Goal: Navigation & Orientation: Find specific page/section

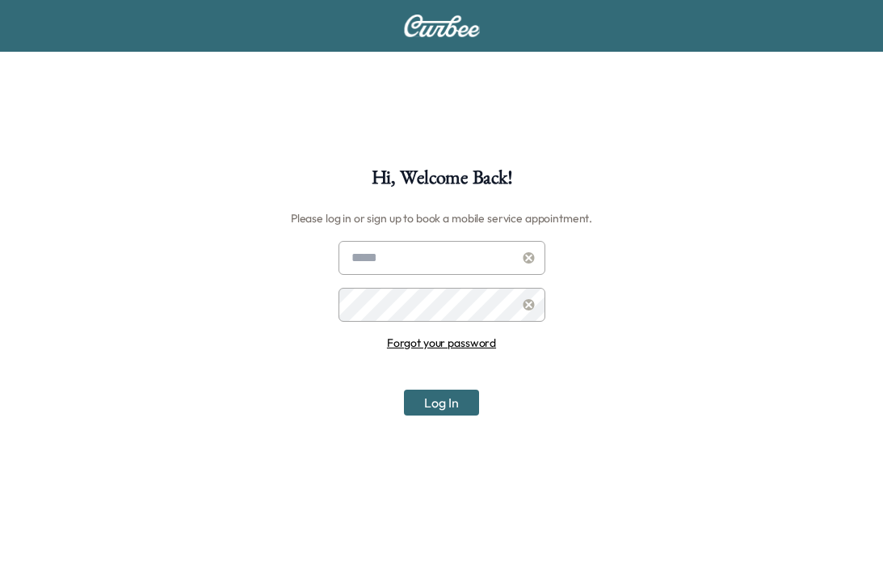
type input "**********"
click at [435, 402] on button "Log In" at bounding box center [441, 402] width 75 height 26
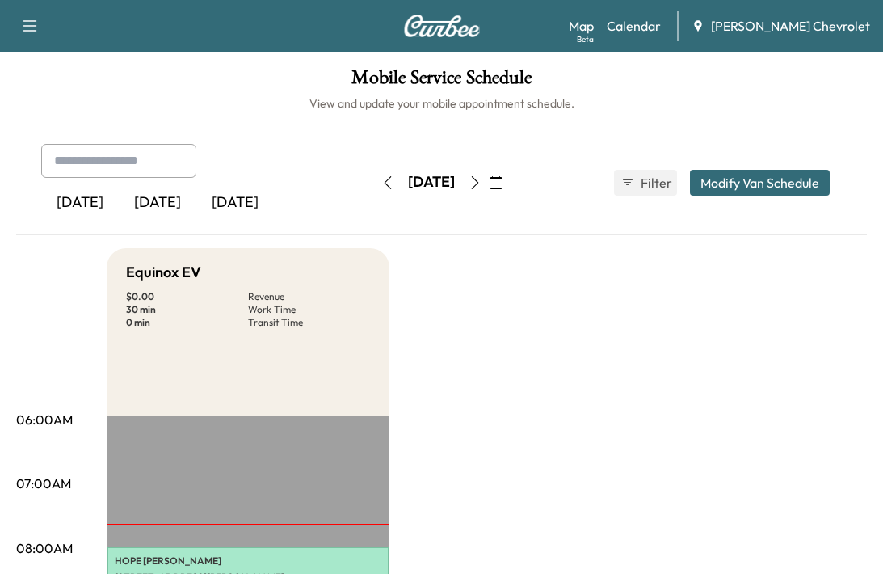
click at [594, 30] on link "Map Beta" at bounding box center [581, 25] width 25 height 19
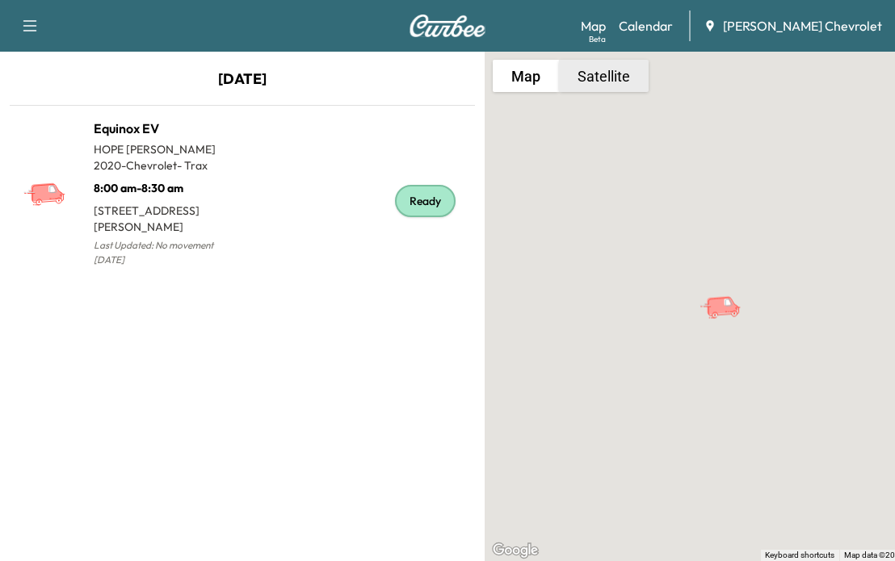
click at [608, 86] on button "Satellite" at bounding box center [604, 76] width 90 height 32
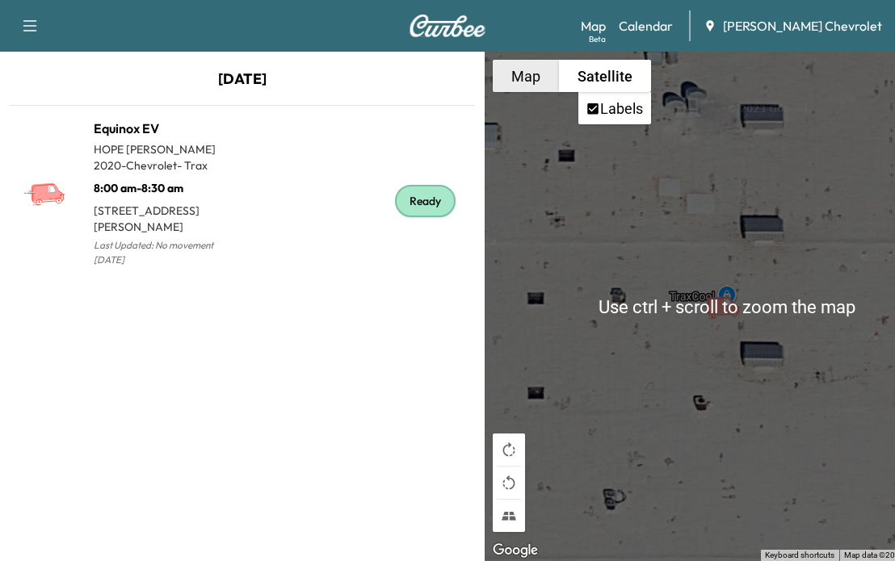
click at [524, 82] on button "Map" at bounding box center [526, 76] width 66 height 32
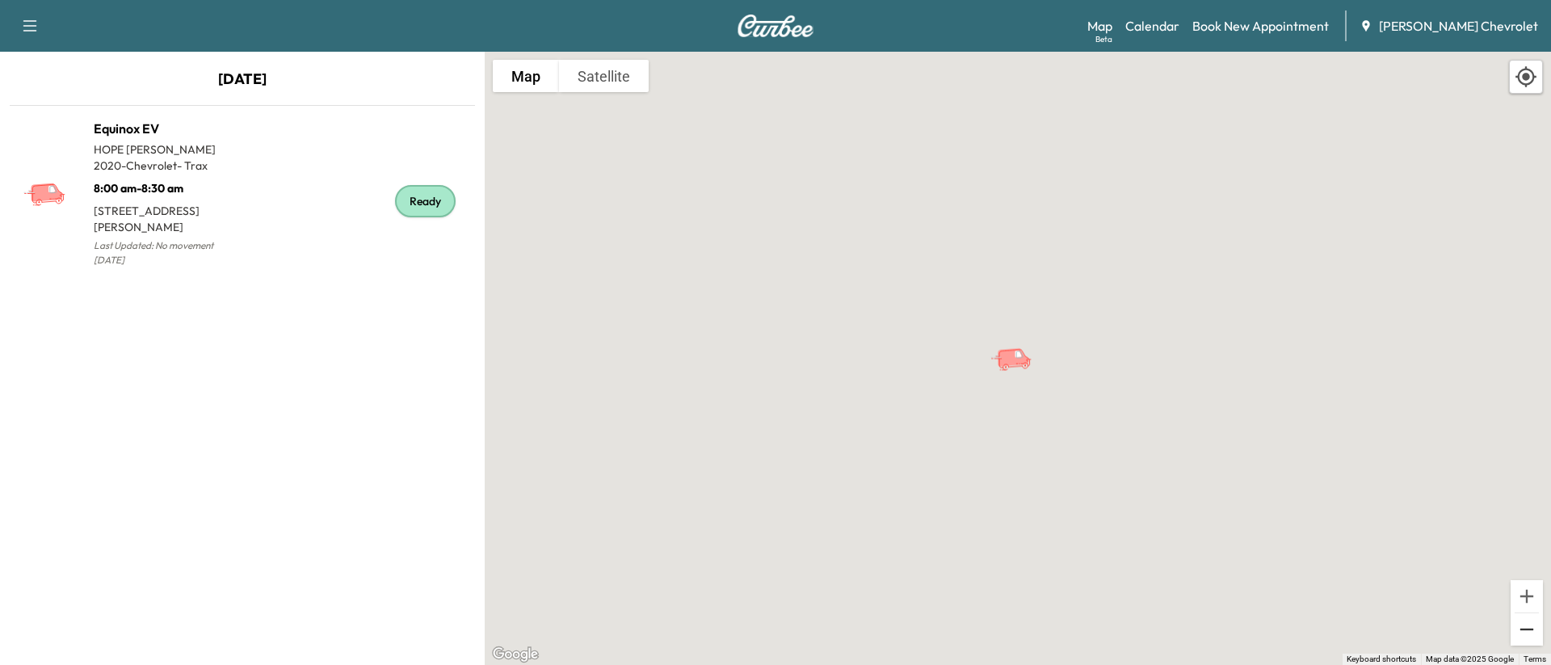
click at [882, 573] on button "Zoom out" at bounding box center [1527, 629] width 32 height 32
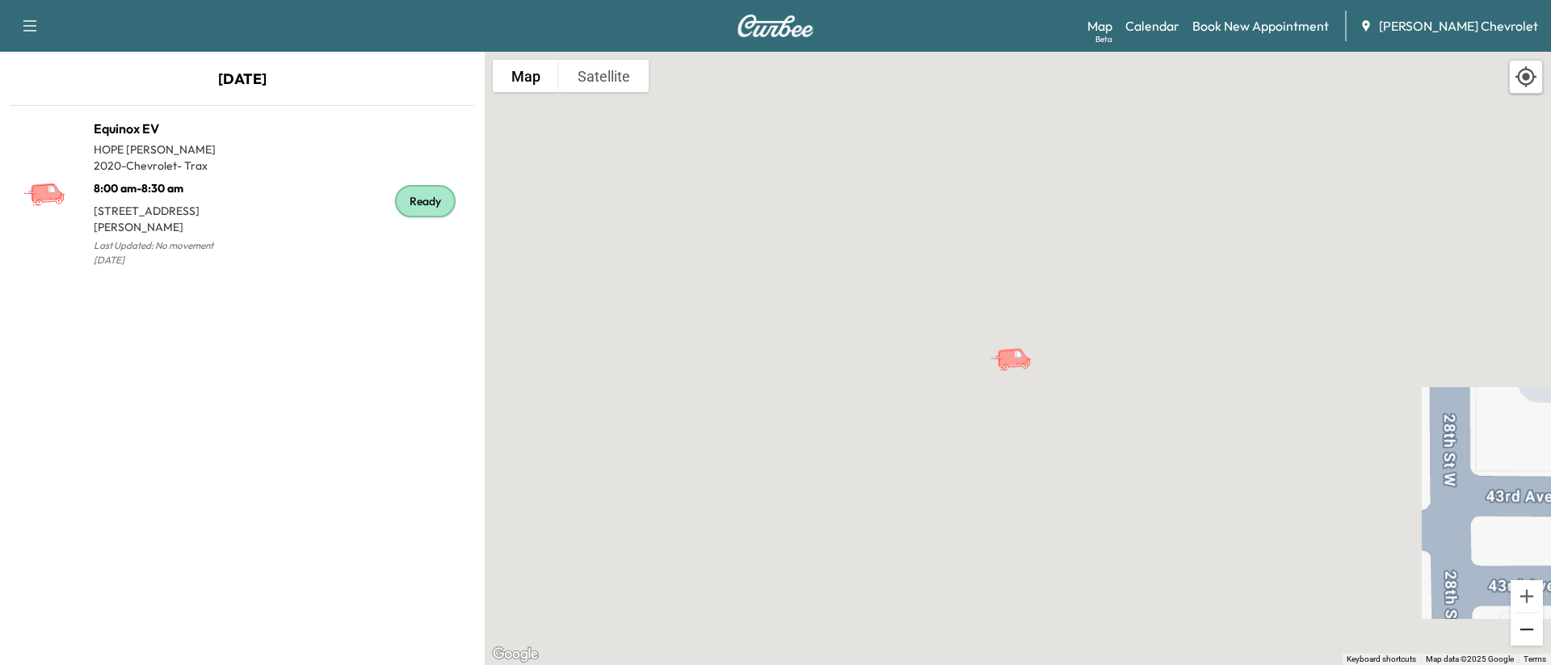
click at [882, 573] on button "Zoom out" at bounding box center [1527, 629] width 32 height 32
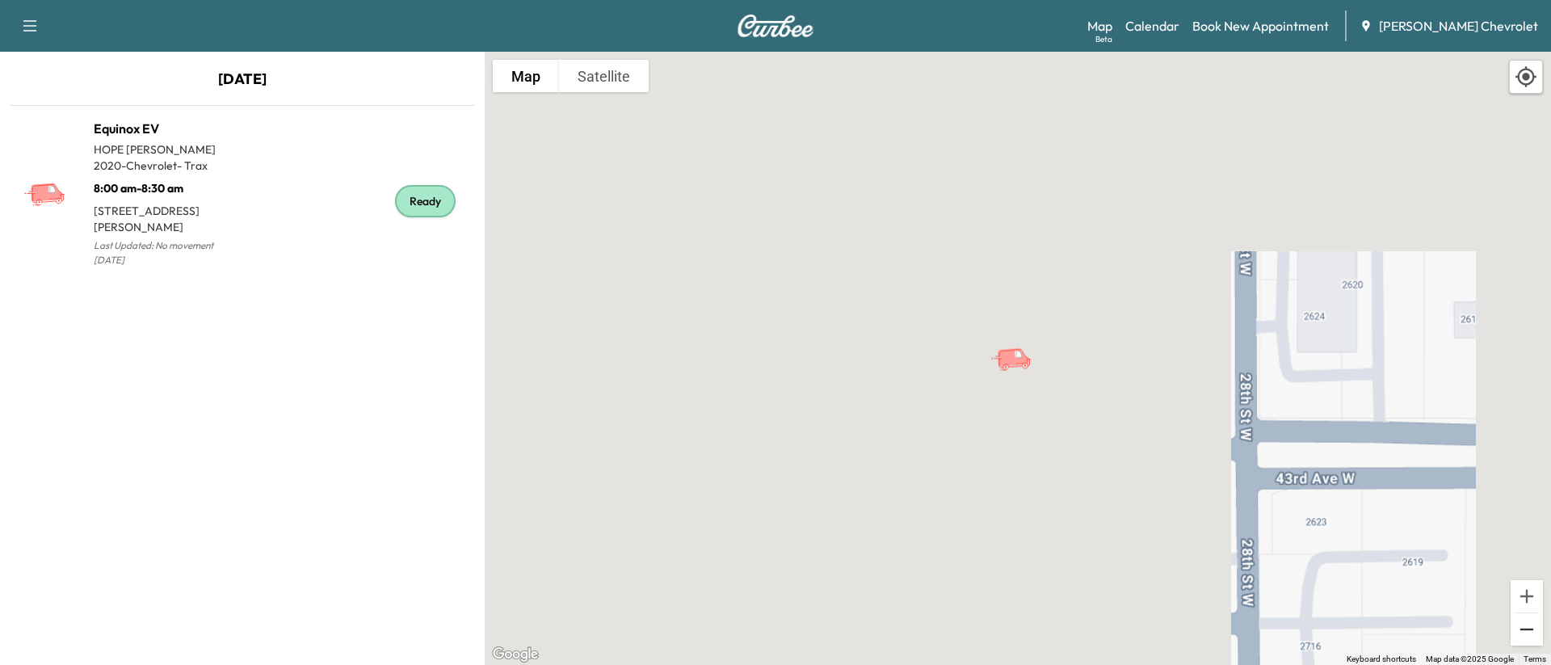
click at [882, 573] on button "Zoom out" at bounding box center [1527, 629] width 32 height 32
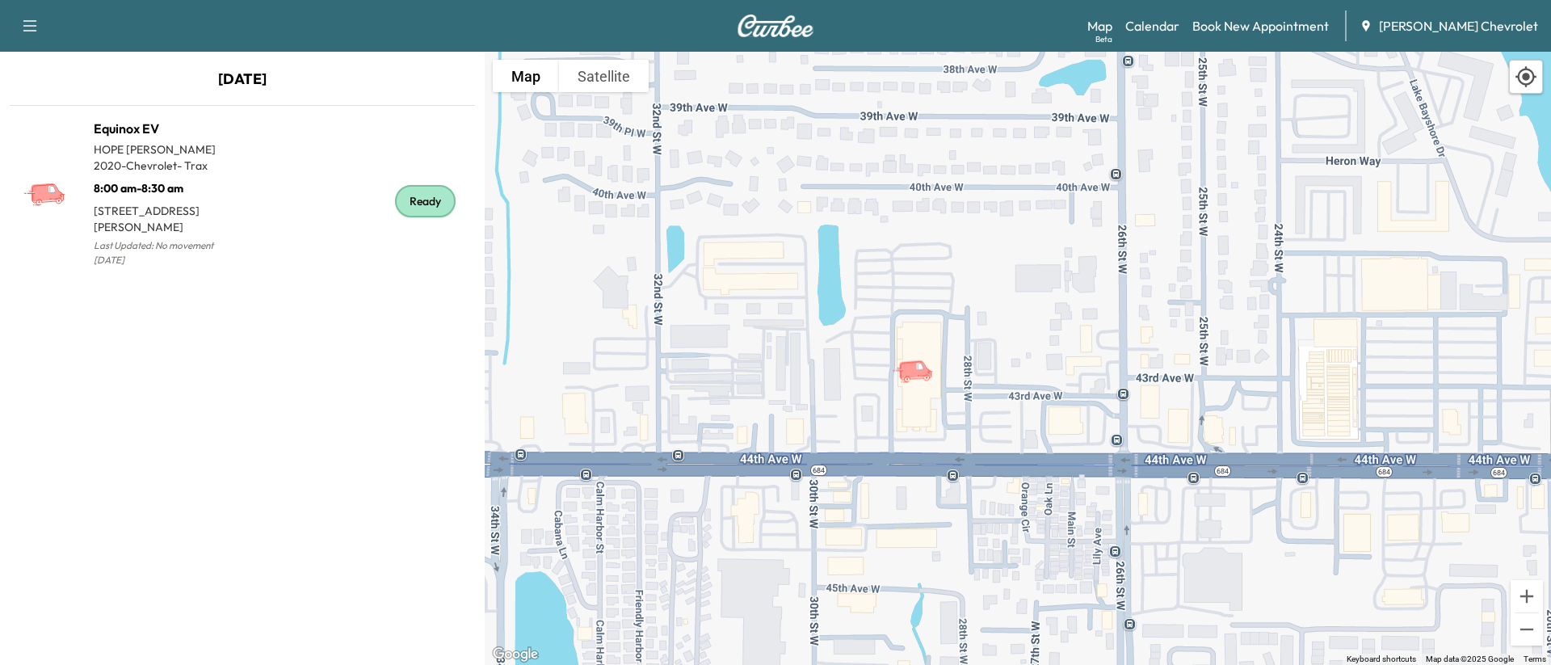
drag, startPoint x: 1095, startPoint y: 432, endPoint x: 992, endPoint y: 444, distance: 103.3
click at [882, 444] on div "To activate drag with keyboard, press Alt + Enter. Once in keyboard drag state,…" at bounding box center [1018, 358] width 1066 height 613
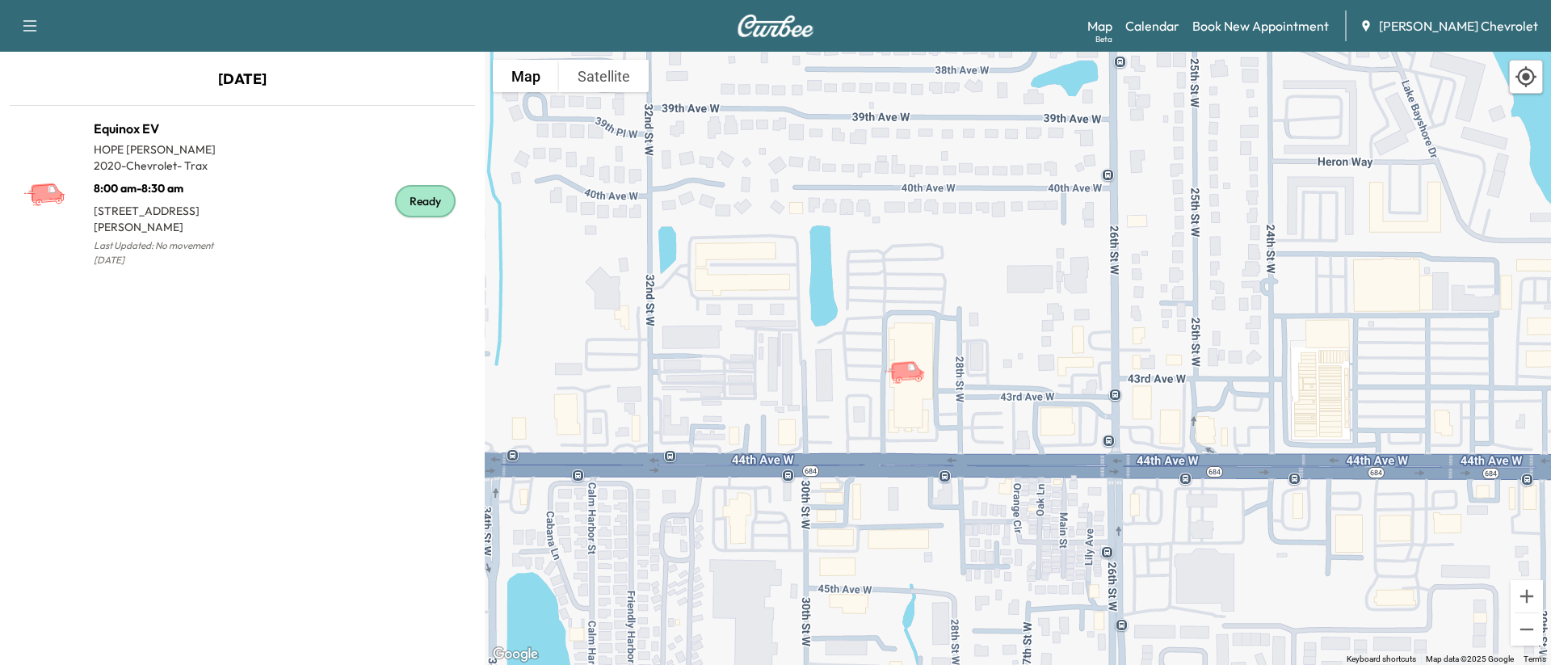
click at [415, 196] on div "Ready" at bounding box center [425, 201] width 61 height 32
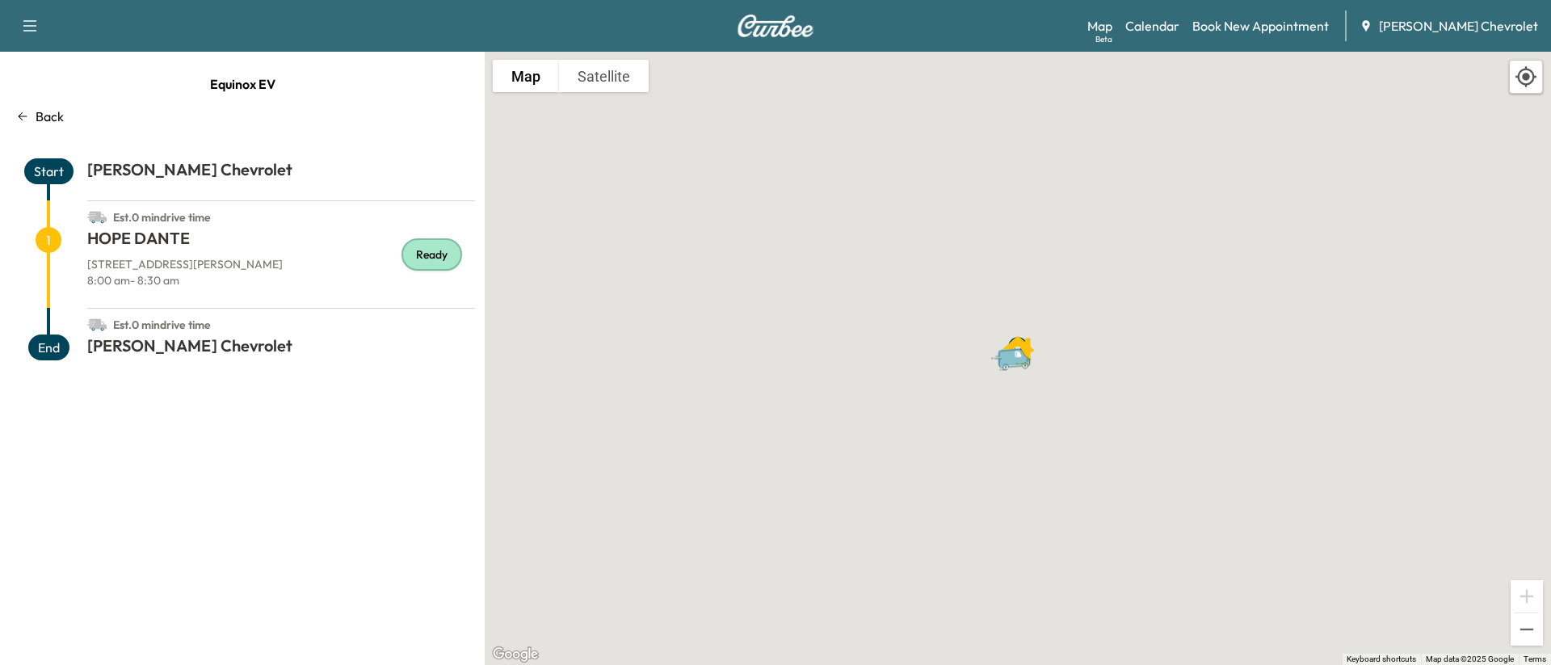
click at [45, 171] on span "Start" at bounding box center [48, 171] width 49 height 26
click at [36, 118] on p "Back" at bounding box center [50, 116] width 28 height 19
